Goal: Task Accomplishment & Management: Manage account settings

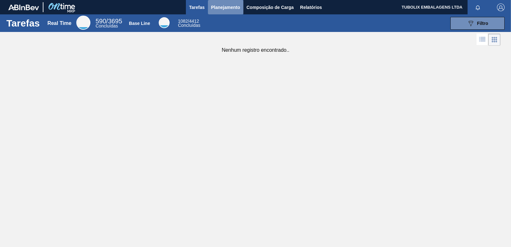
click at [226, 6] on span "Planejamento" at bounding box center [225, 8] width 29 height 8
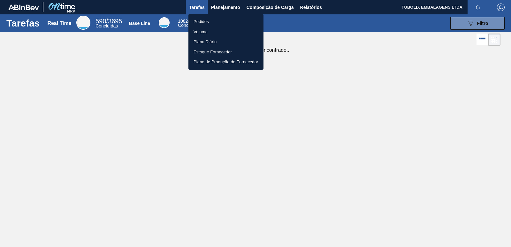
click at [206, 20] on li "Pedidos" at bounding box center [225, 22] width 75 height 10
